Goal: Use online tool/utility: Utilize a website feature to perform a specific function

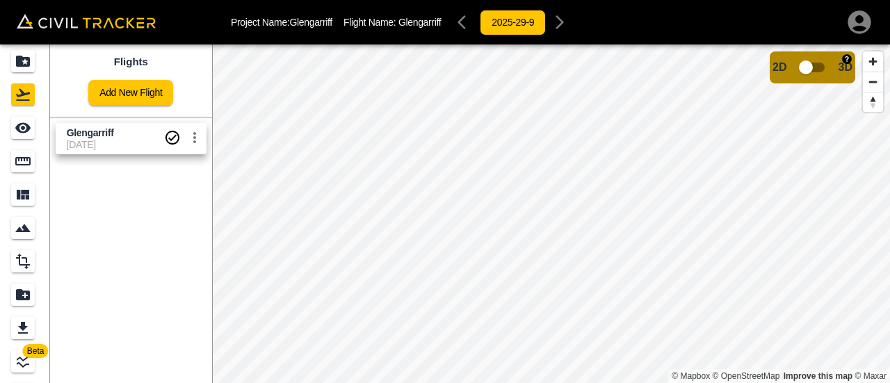
click at [840, 72] on span "3D" at bounding box center [845, 67] width 14 height 13
click at [820, 68] on input "checkbox" at bounding box center [805, 67] width 79 height 26
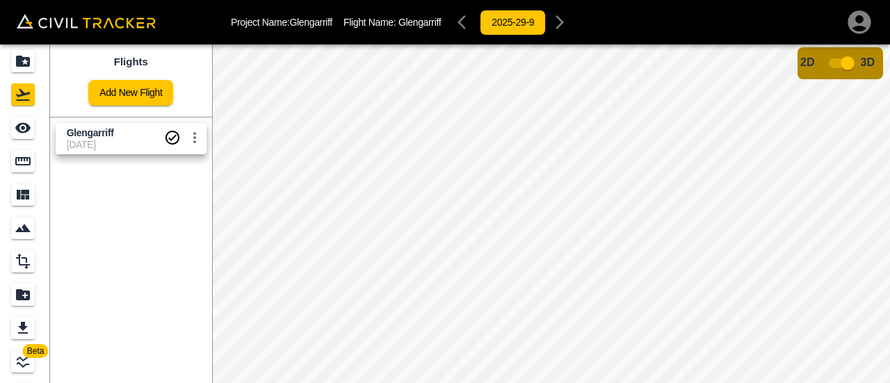
click at [851, 58] on input "checkbox" at bounding box center [847, 63] width 79 height 26
